Goal: Information Seeking & Learning: Learn about a topic

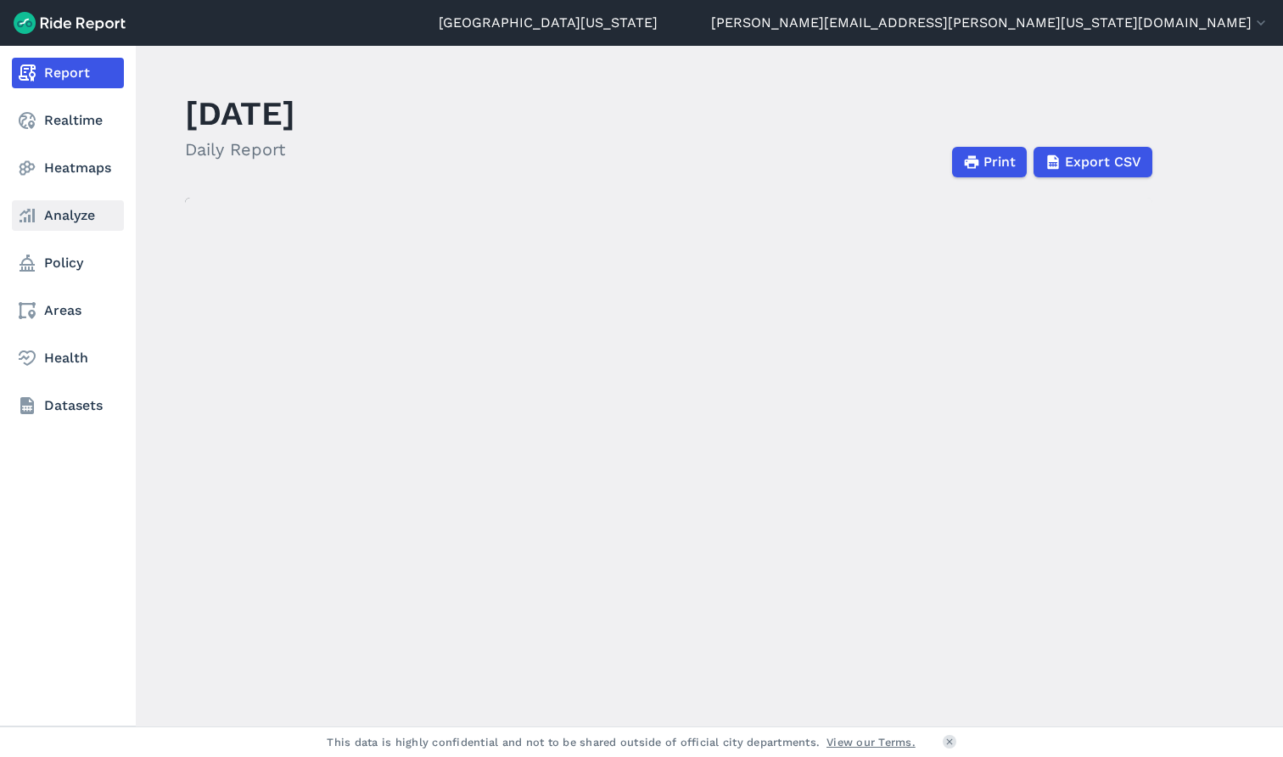
click at [31, 222] on icon at bounding box center [27, 215] width 20 height 20
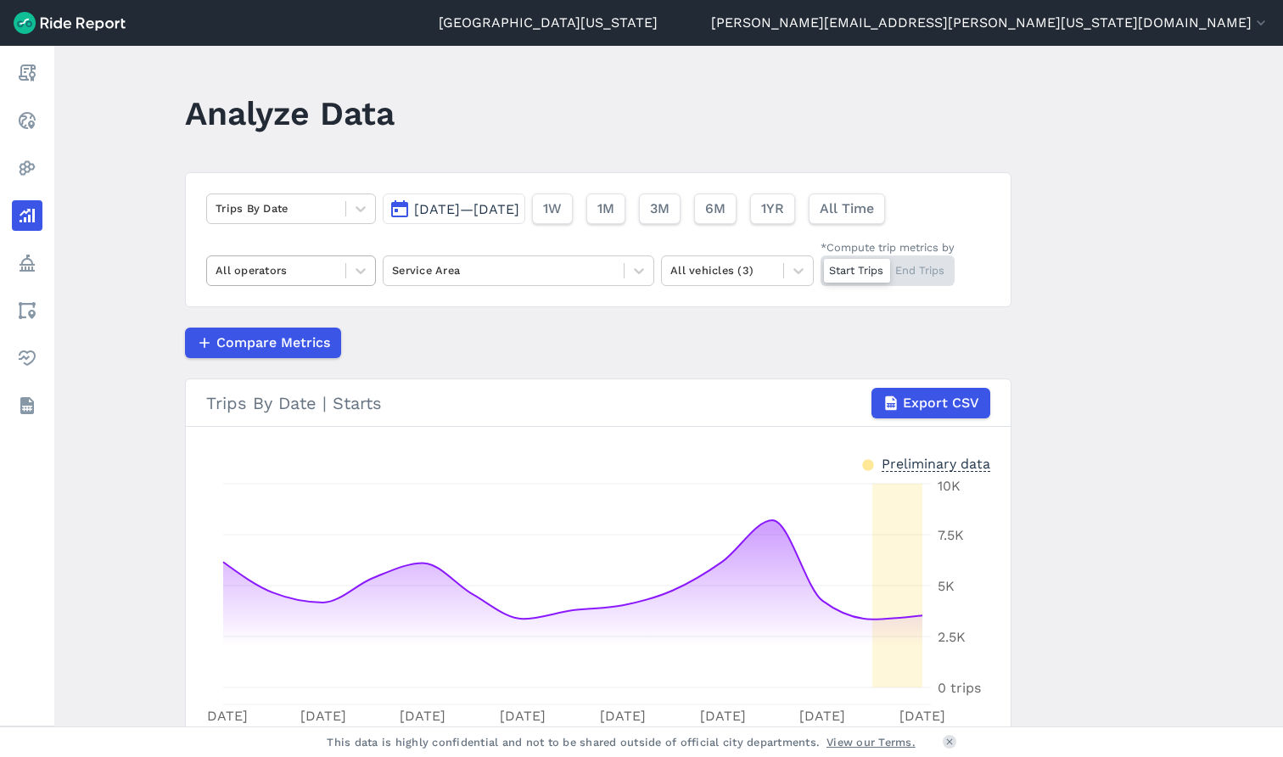
click at [307, 267] on div at bounding box center [276, 271] width 121 height 20
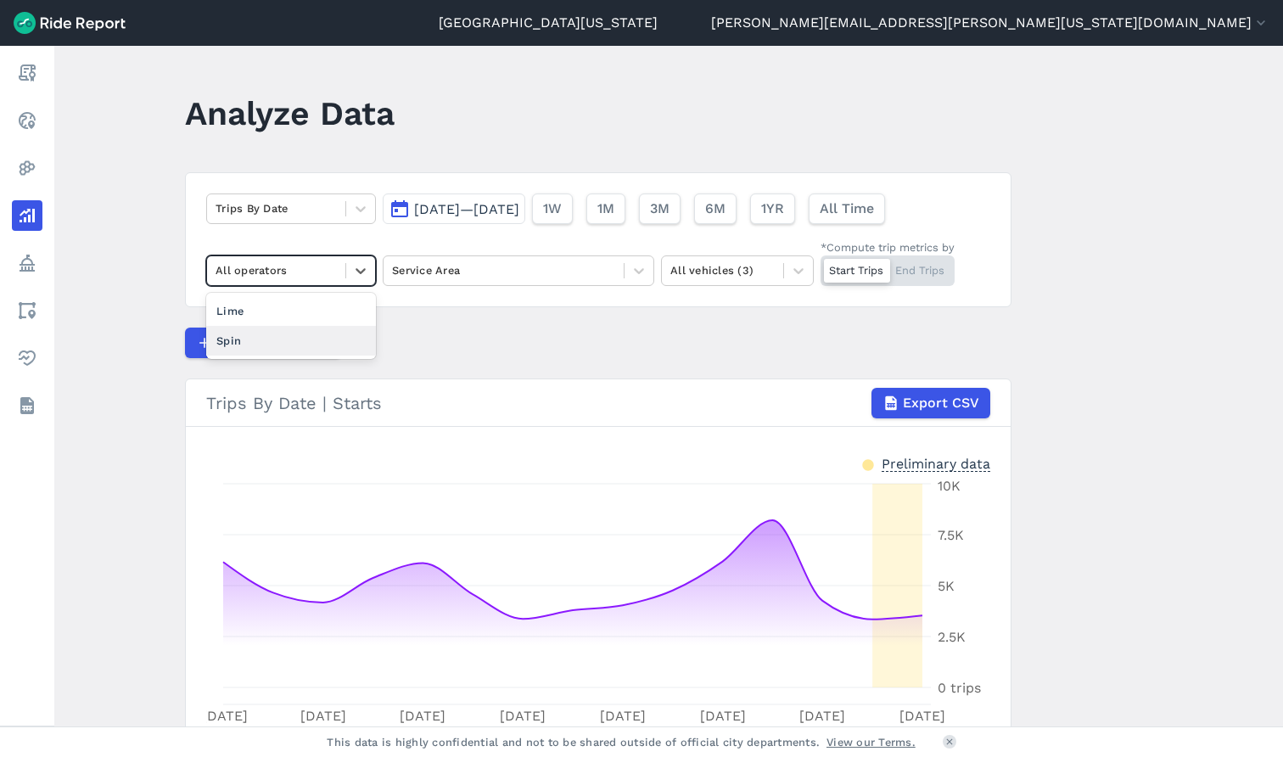
click at [309, 333] on div "Spin" at bounding box center [291, 341] width 170 height 30
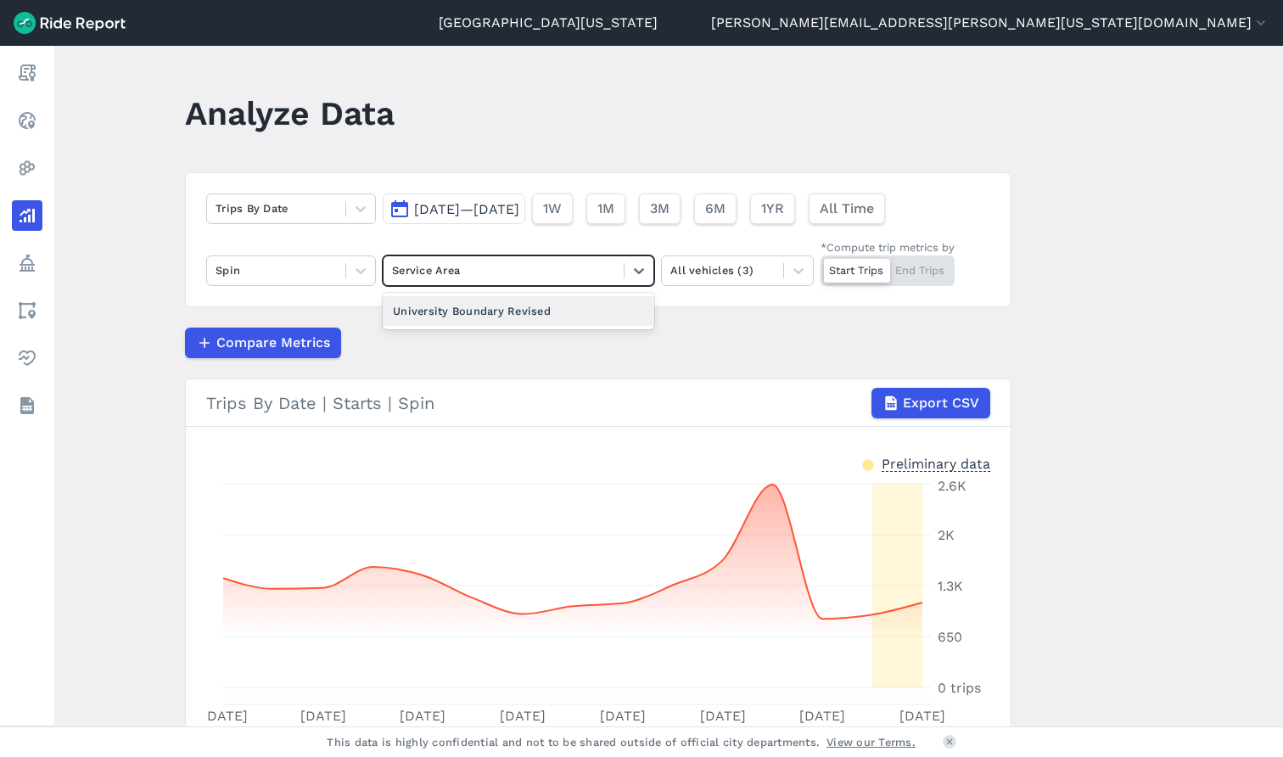
click at [454, 265] on div "Service Area" at bounding box center [503, 270] width 223 height 16
click at [612, 300] on div "University Boundary Revised" at bounding box center [519, 311] width 272 height 30
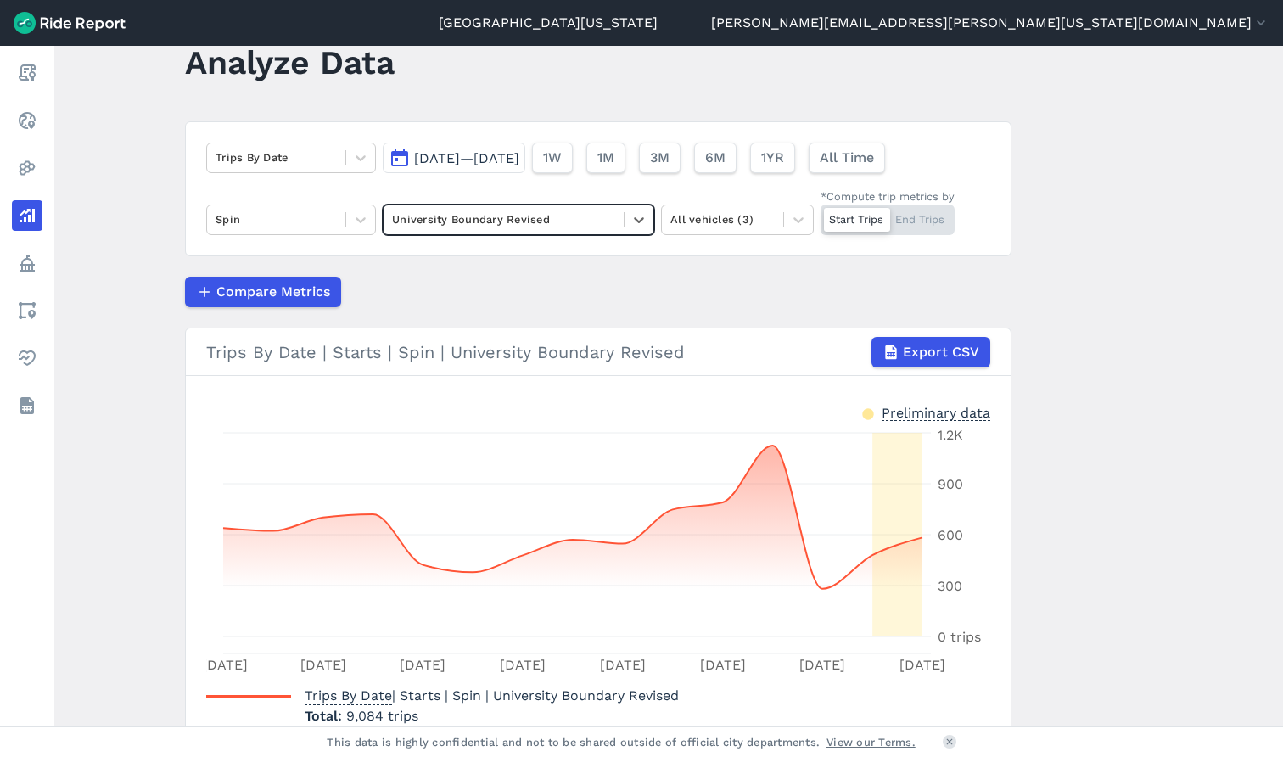
scroll to position [46, 0]
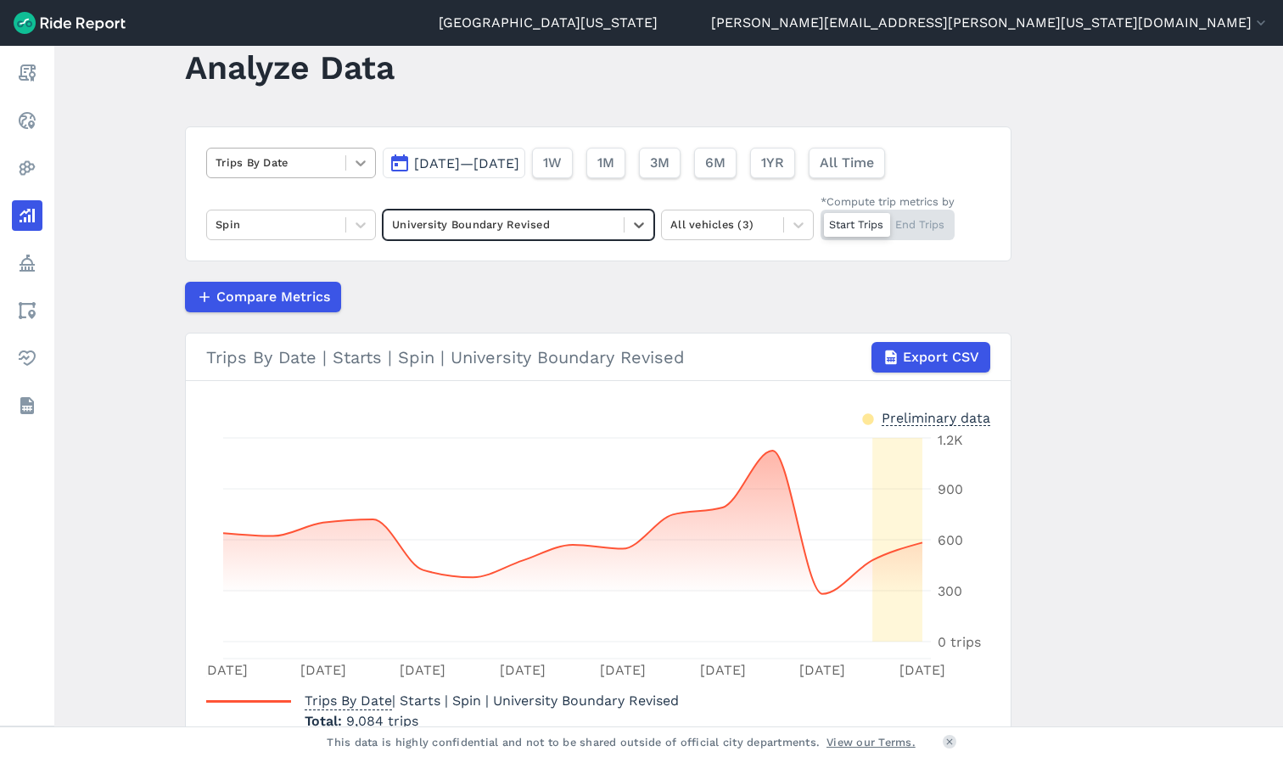
click at [366, 165] on icon at bounding box center [360, 162] width 17 height 17
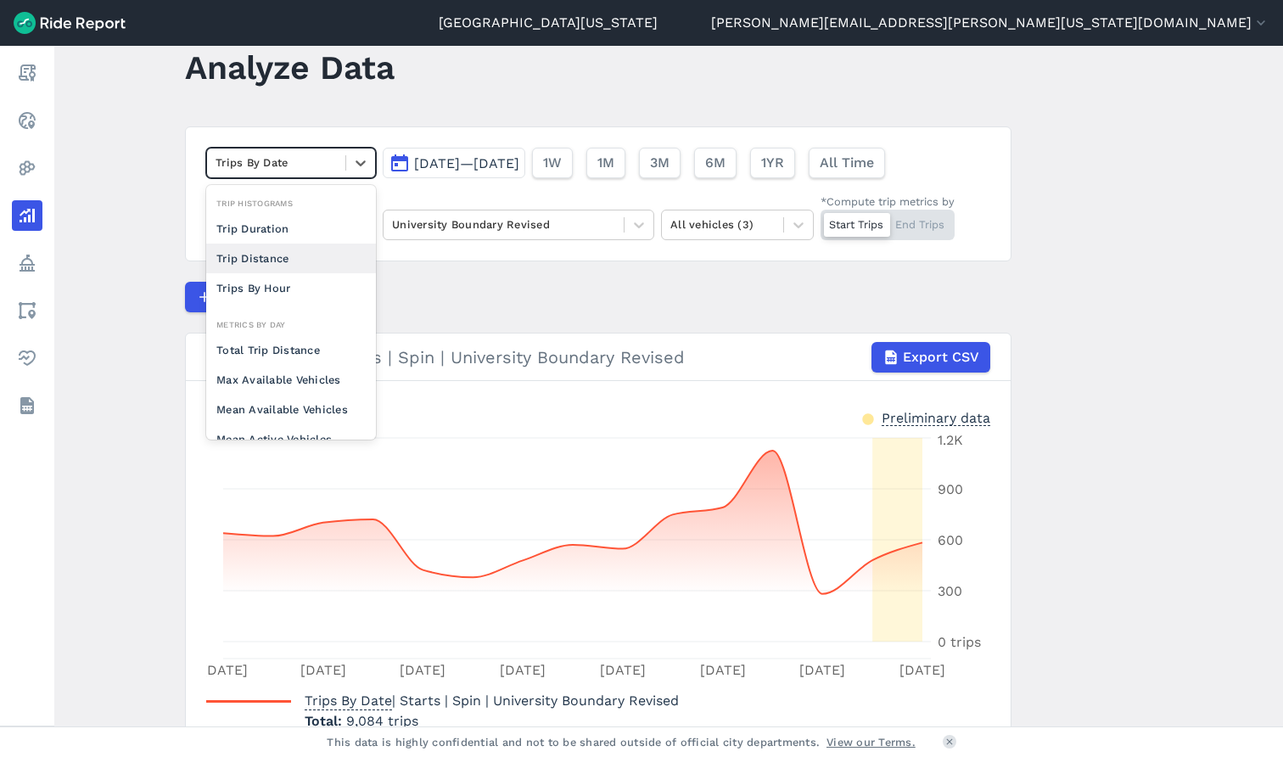
click at [337, 266] on div "Trip Distance" at bounding box center [291, 259] width 170 height 30
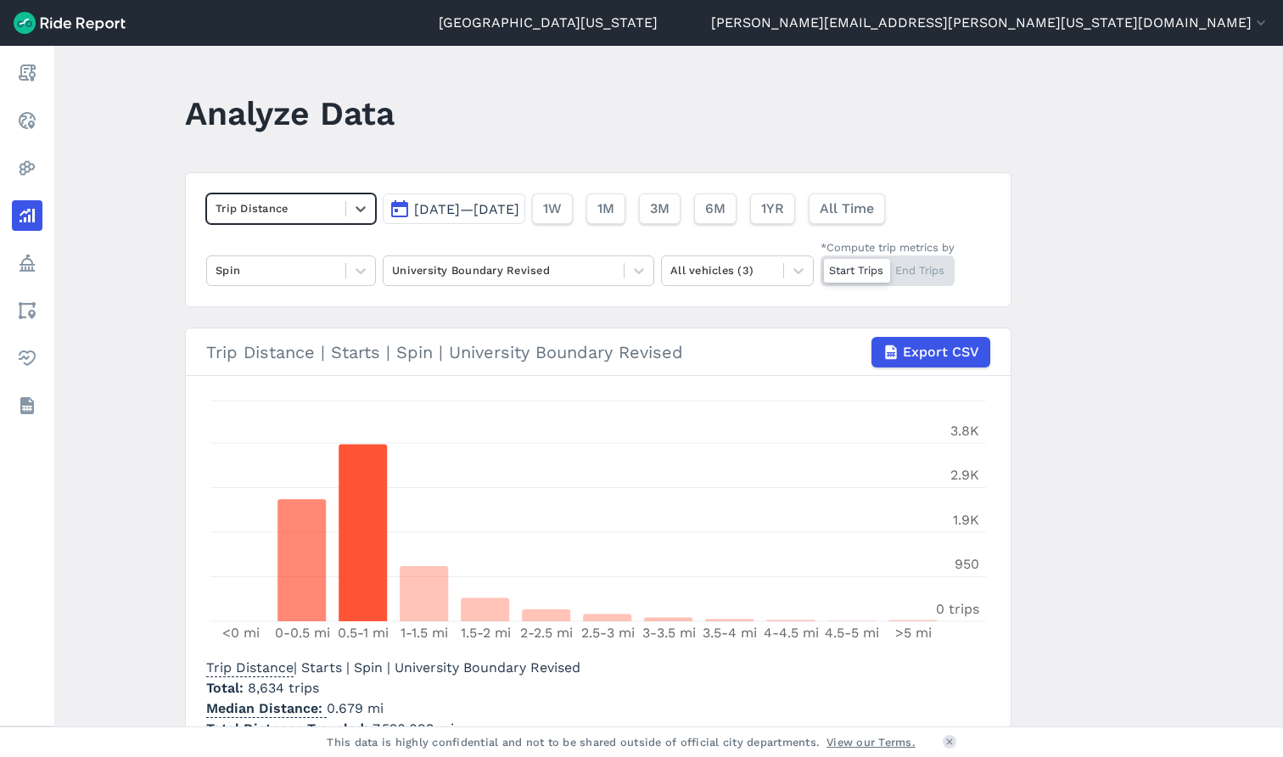
click at [299, 205] on div at bounding box center [276, 209] width 121 height 20
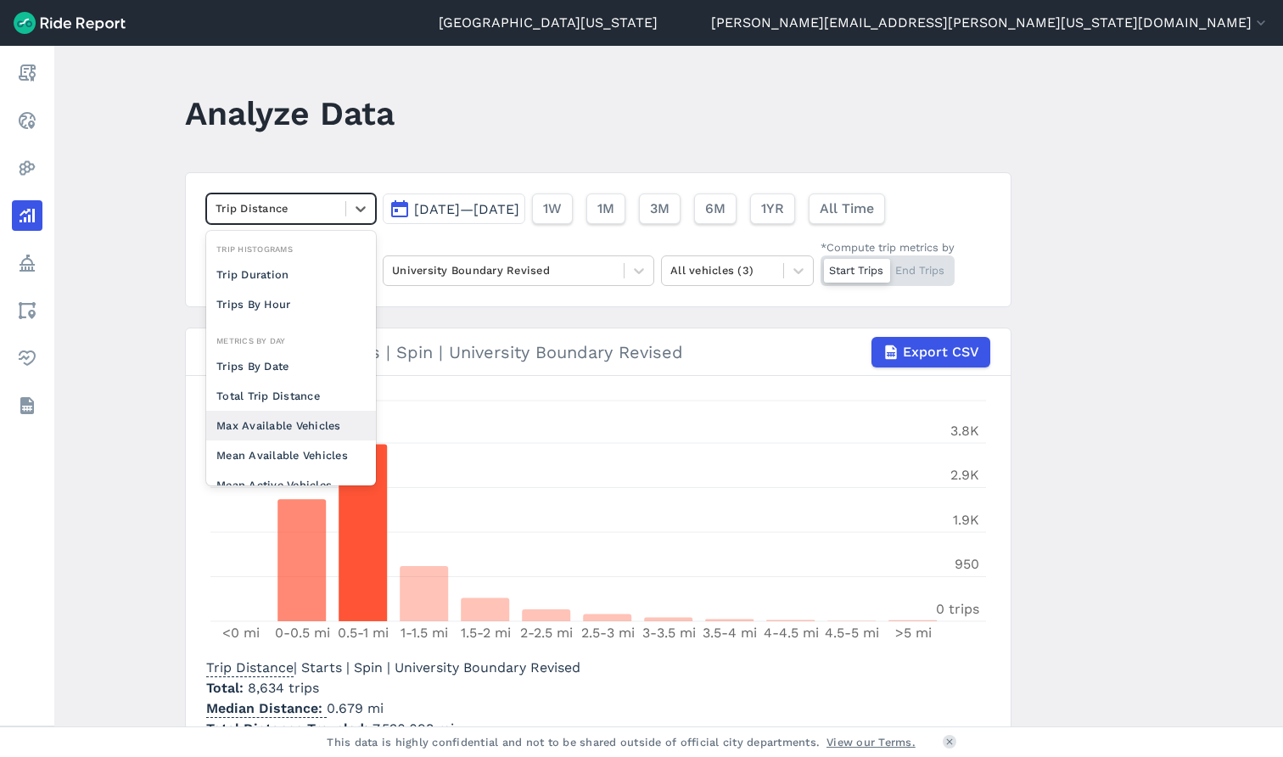
click at [323, 433] on div "Max Available Vehicles" at bounding box center [291, 426] width 170 height 30
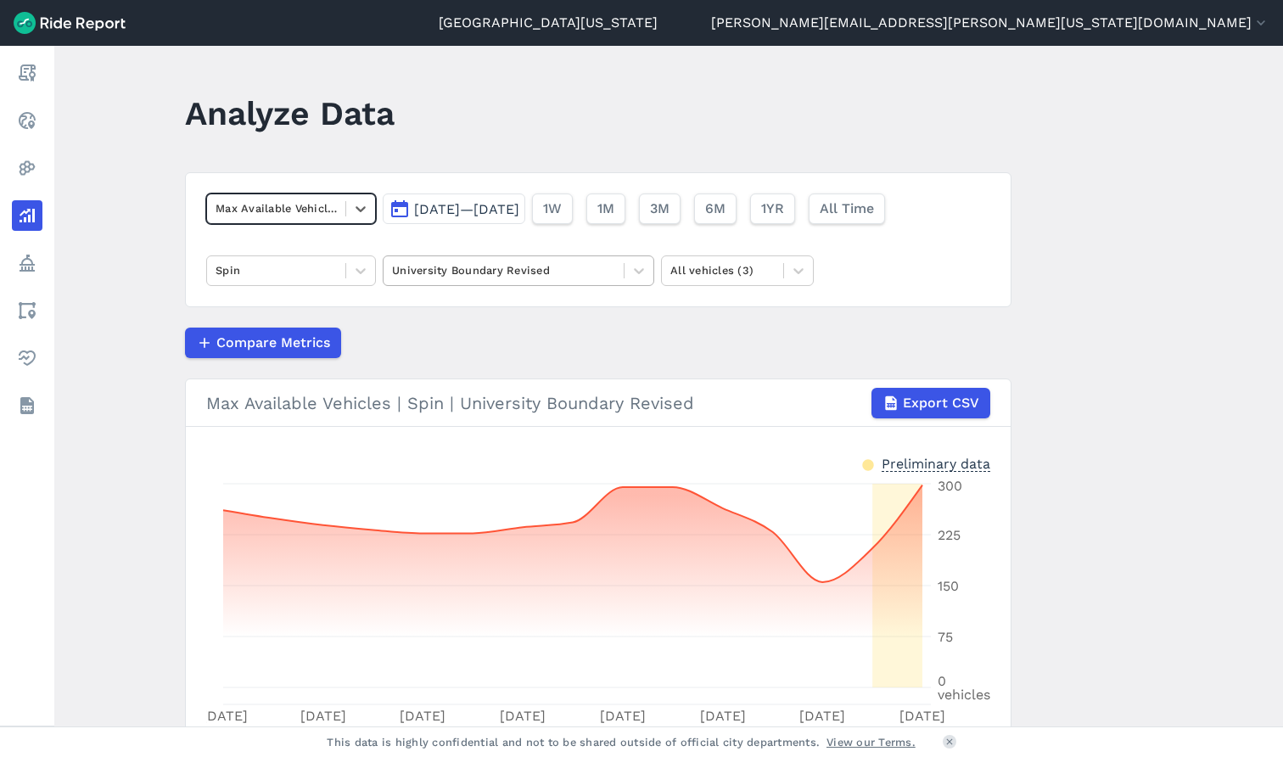
click at [524, 273] on div "University Boundary Revised" at bounding box center [503, 270] width 223 height 16
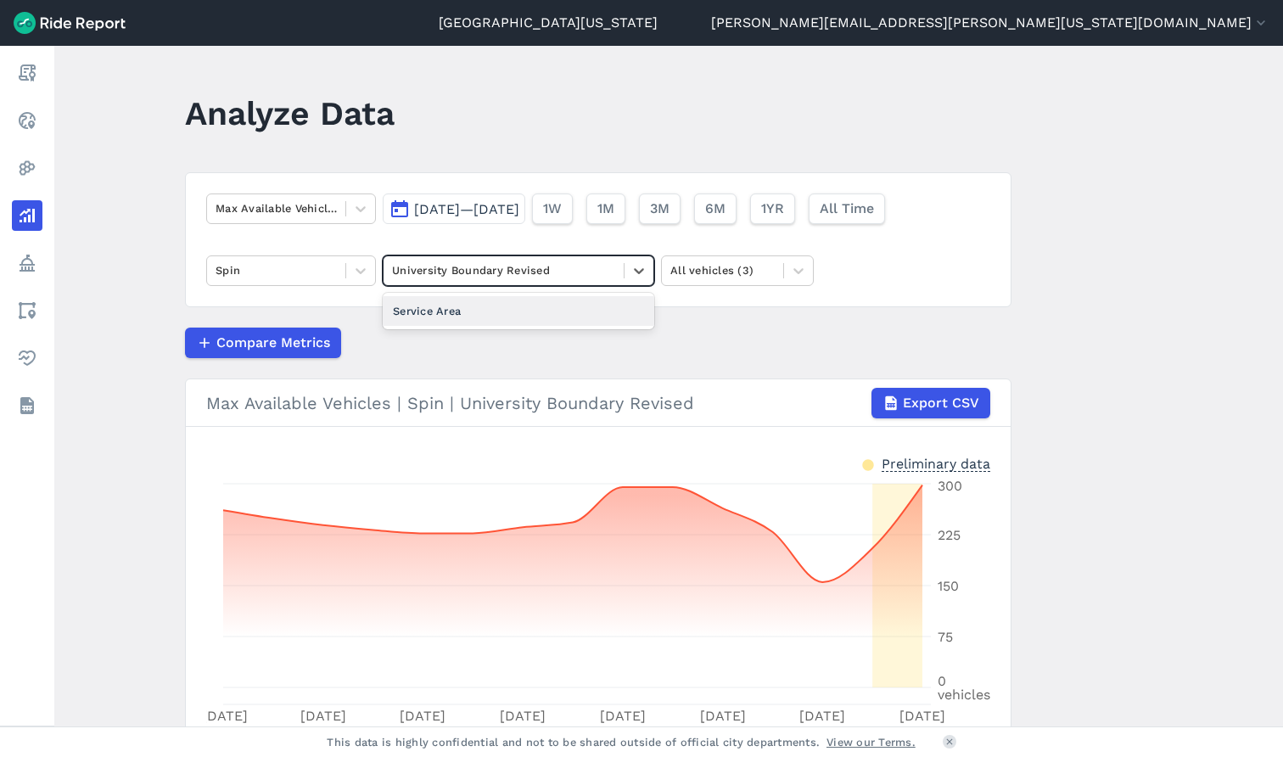
click at [525, 303] on div "Service Area" at bounding box center [519, 311] width 272 height 30
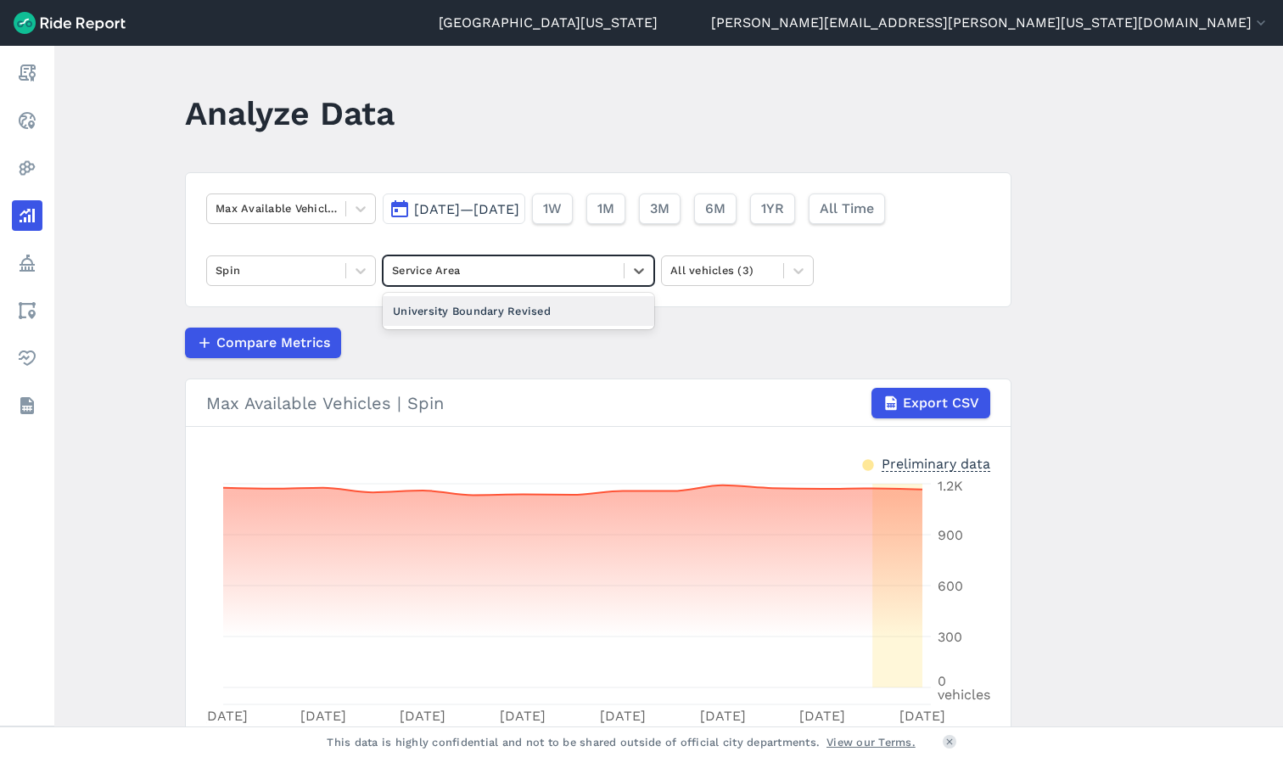
click at [536, 275] on div at bounding box center [503, 271] width 223 height 20
click at [536, 310] on div "University Boundary Revised" at bounding box center [519, 311] width 272 height 30
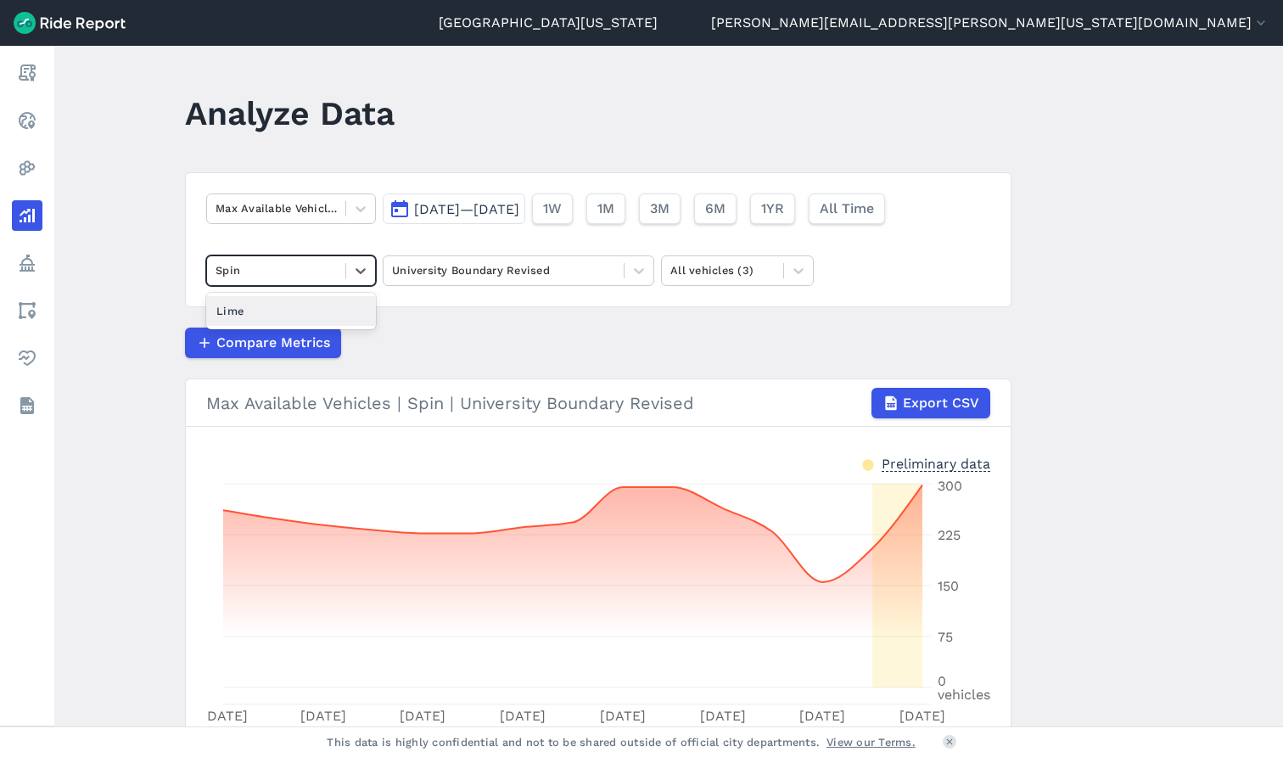
click at [285, 266] on div at bounding box center [276, 271] width 121 height 20
click at [480, 272] on div "University Boundary Revised" at bounding box center [503, 270] width 223 height 16
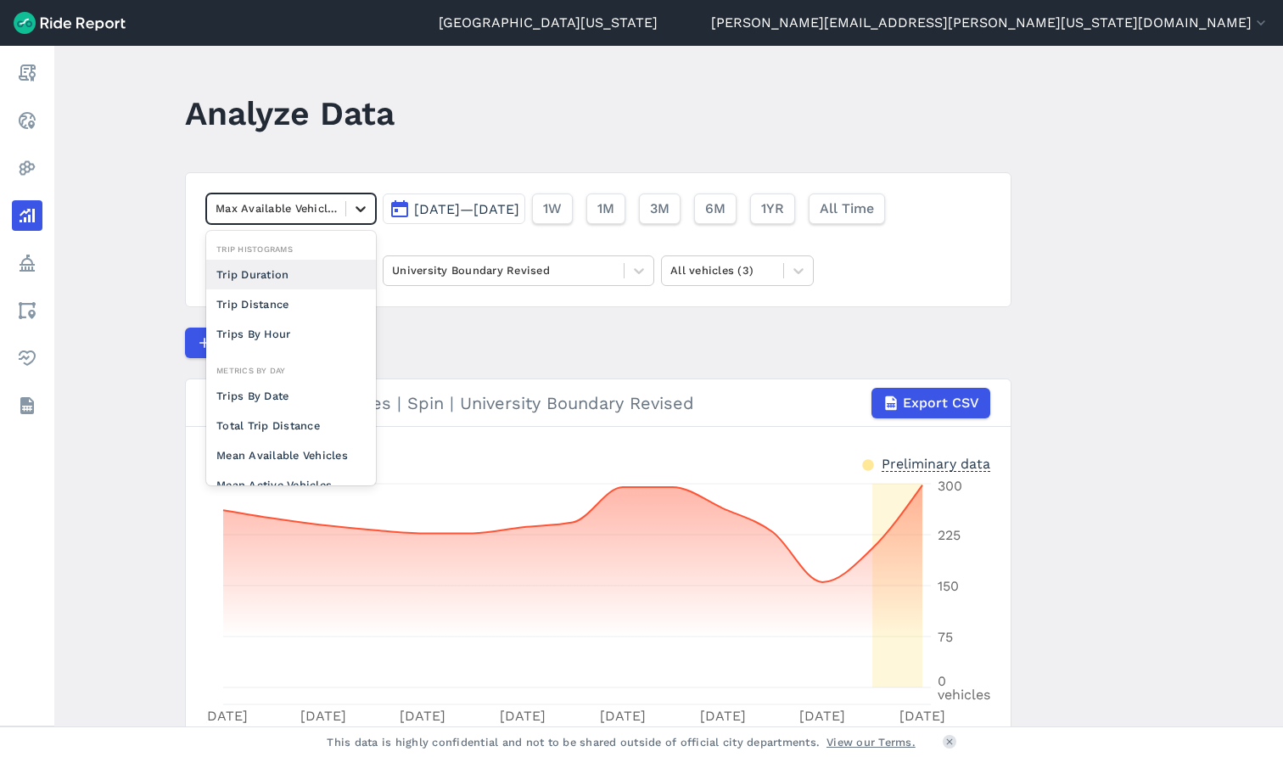
click at [361, 219] on div at bounding box center [360, 208] width 29 height 29
click at [322, 408] on div "Trips By Date" at bounding box center [291, 396] width 170 height 30
